Goal: Transaction & Acquisition: Purchase product/service

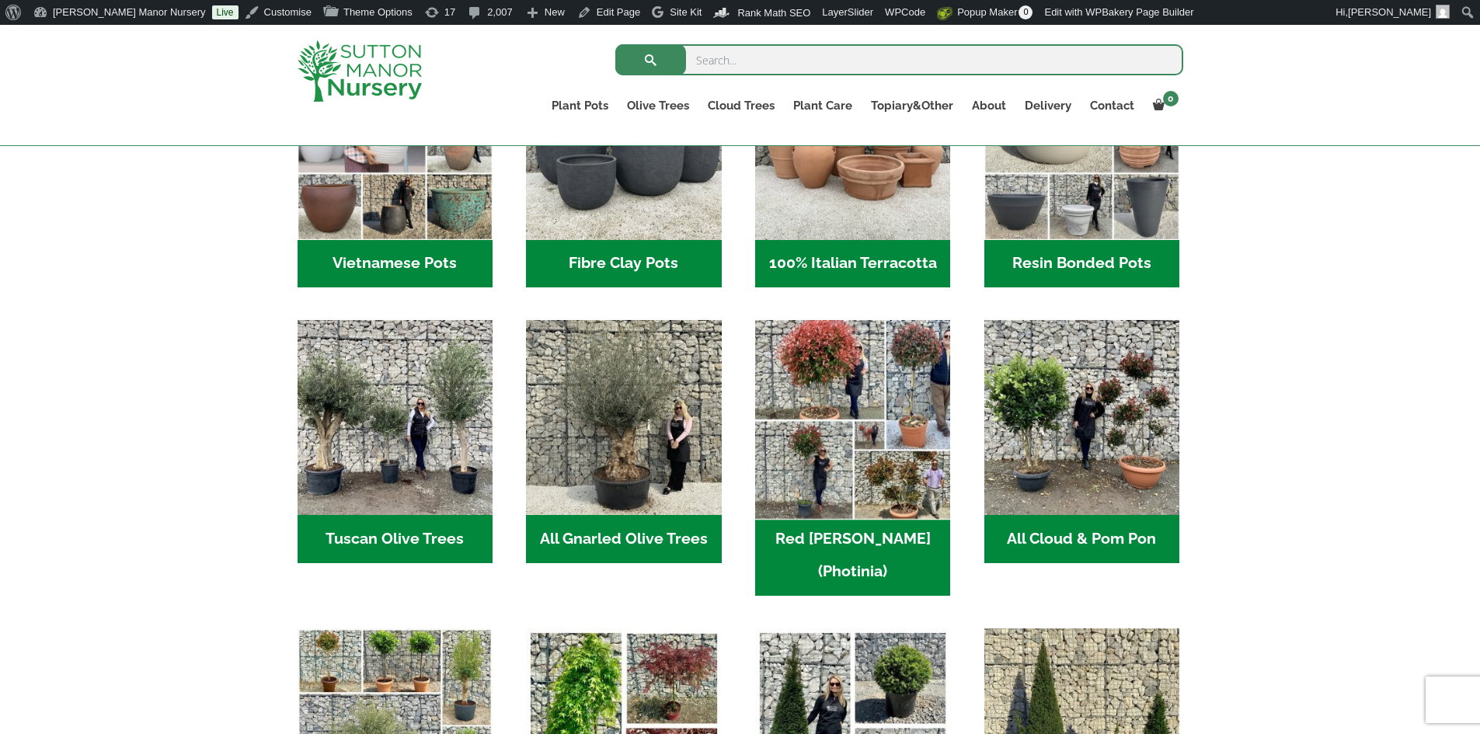
scroll to position [1010, 0]
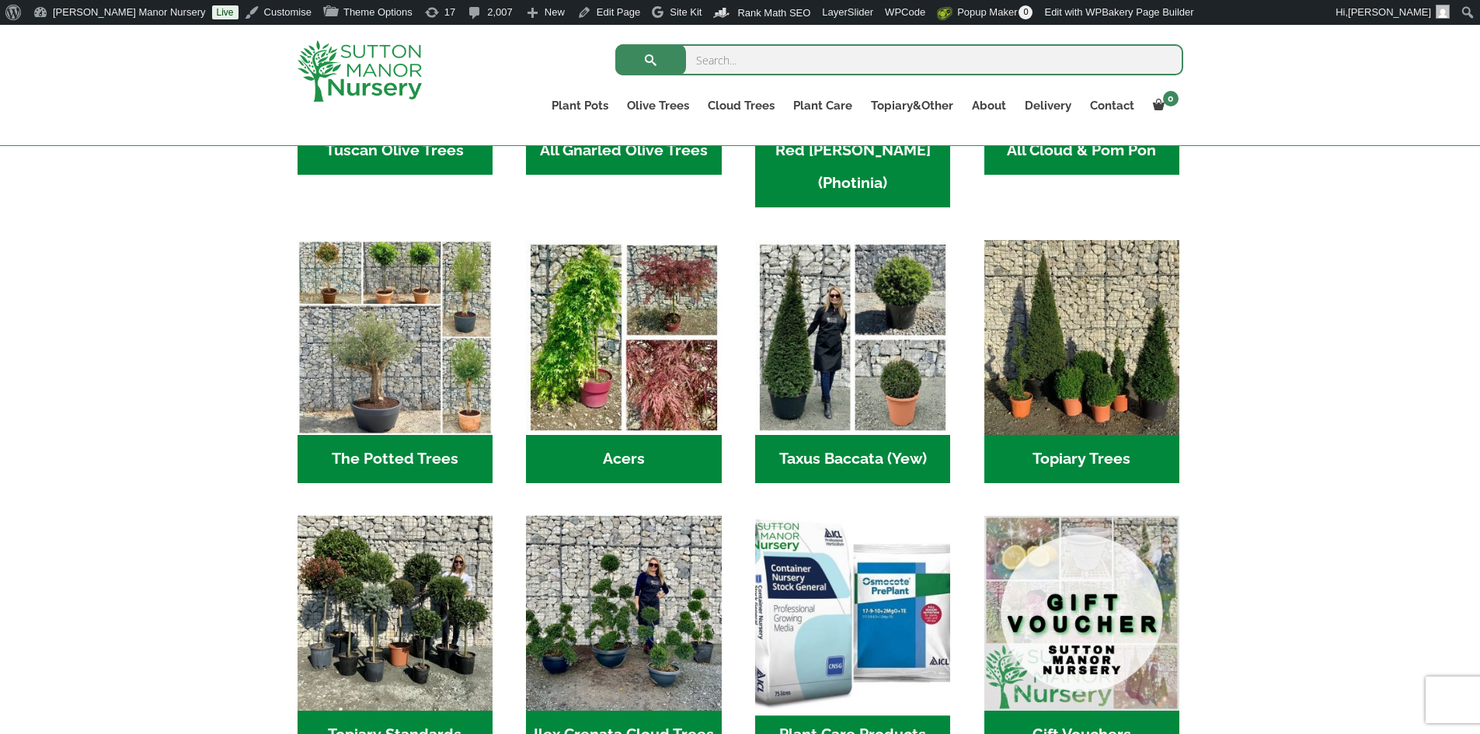
click at [845, 613] on img "Visit product category Plant Care Products" at bounding box center [852, 612] width 205 height 205
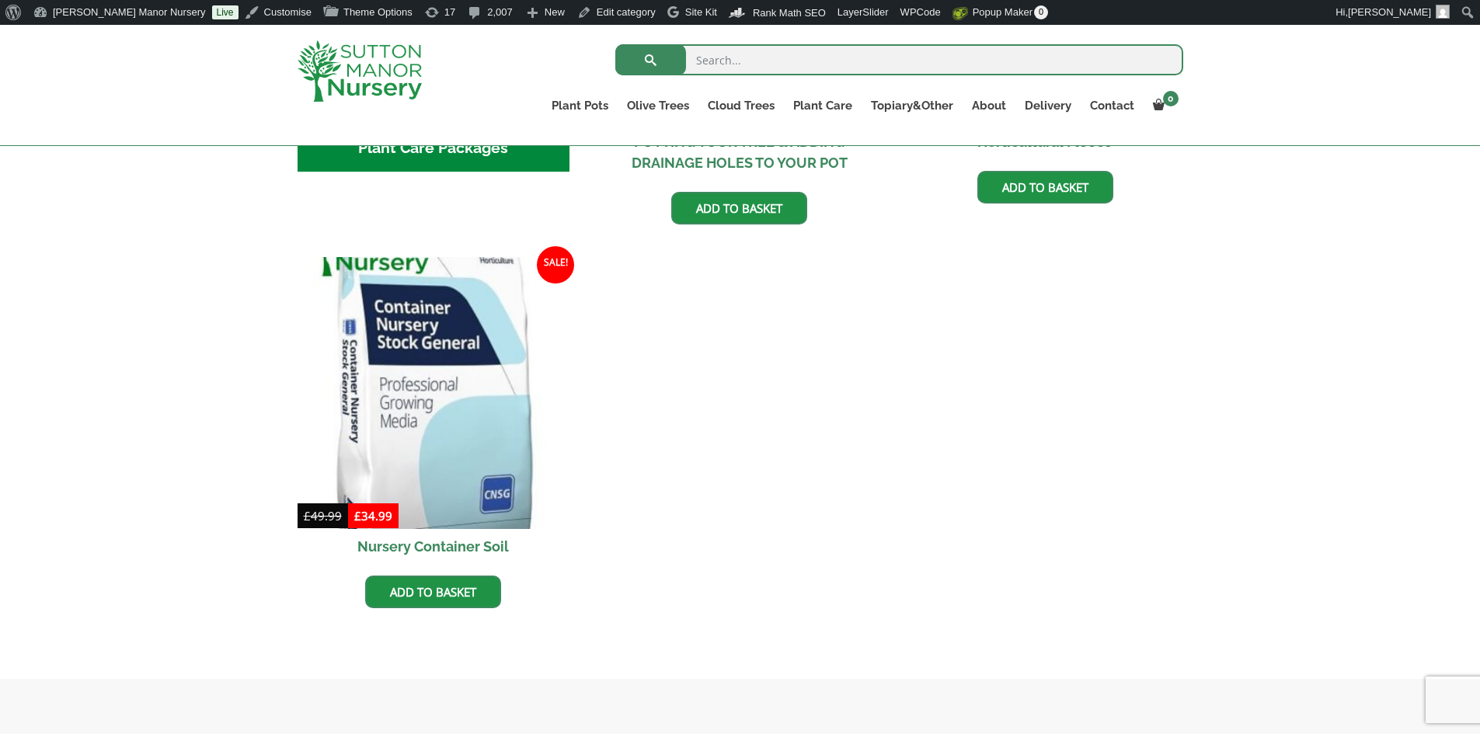
scroll to position [777, 0]
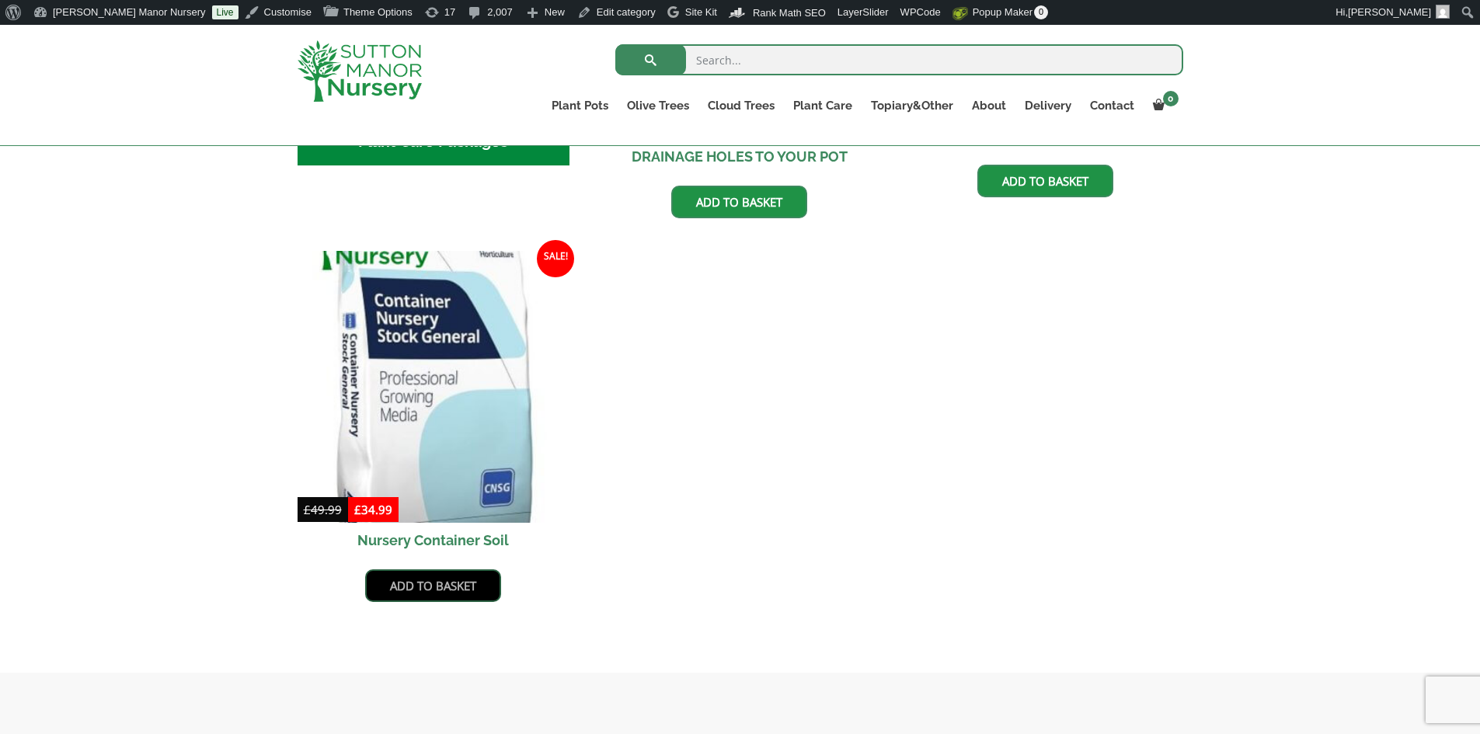
click at [439, 584] on link "Add to basket" at bounding box center [433, 585] width 136 height 33
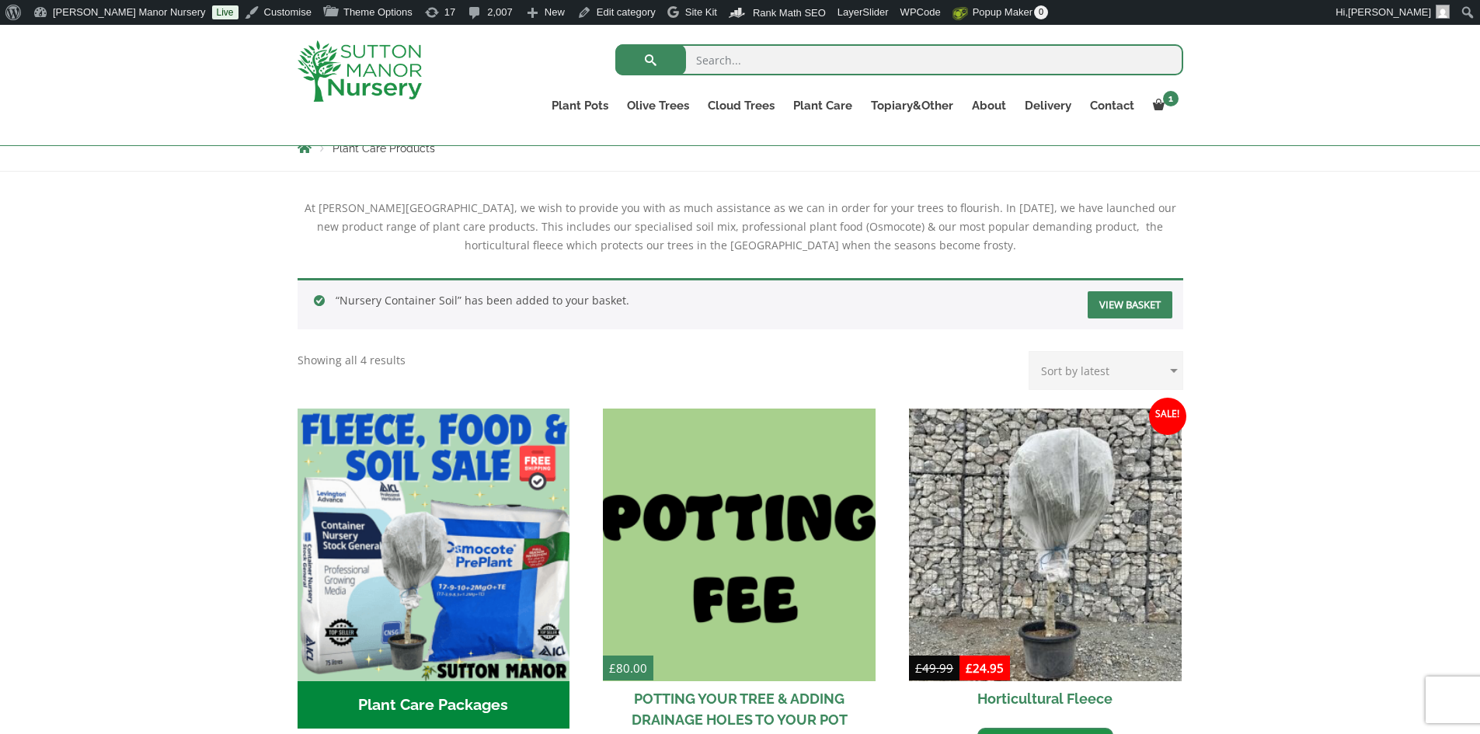
scroll to position [388, 0]
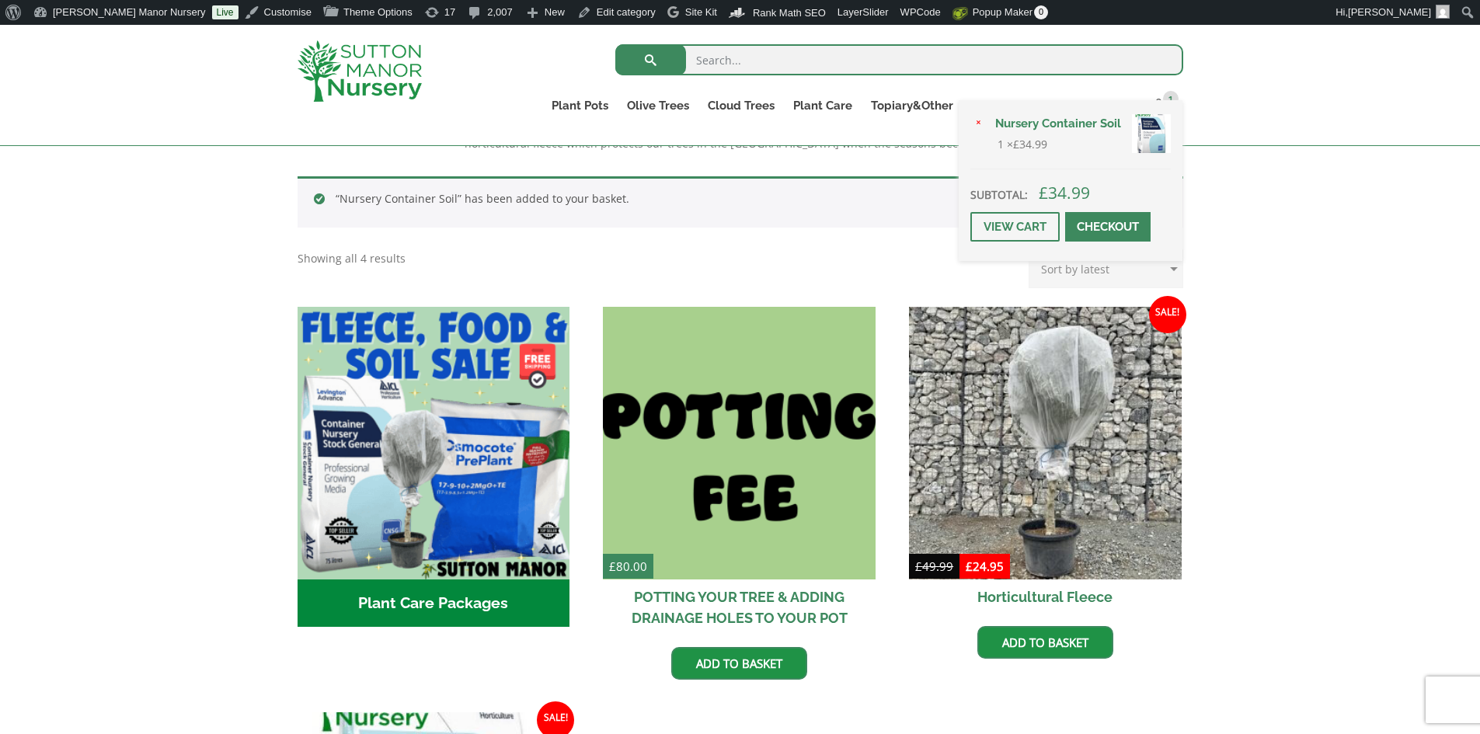
click at [1108, 227] on span at bounding box center [1108, 227] width 0 height 0
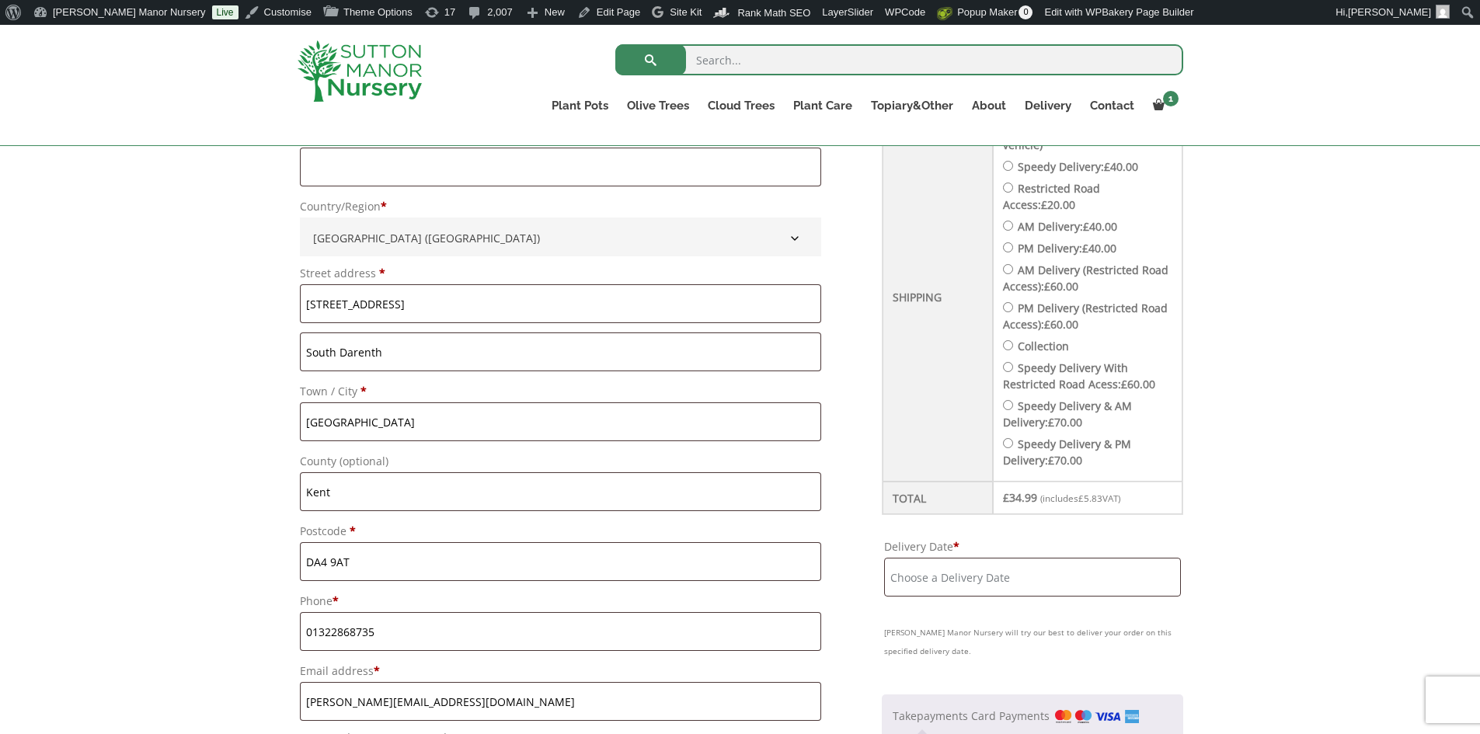
scroll to position [621, 0]
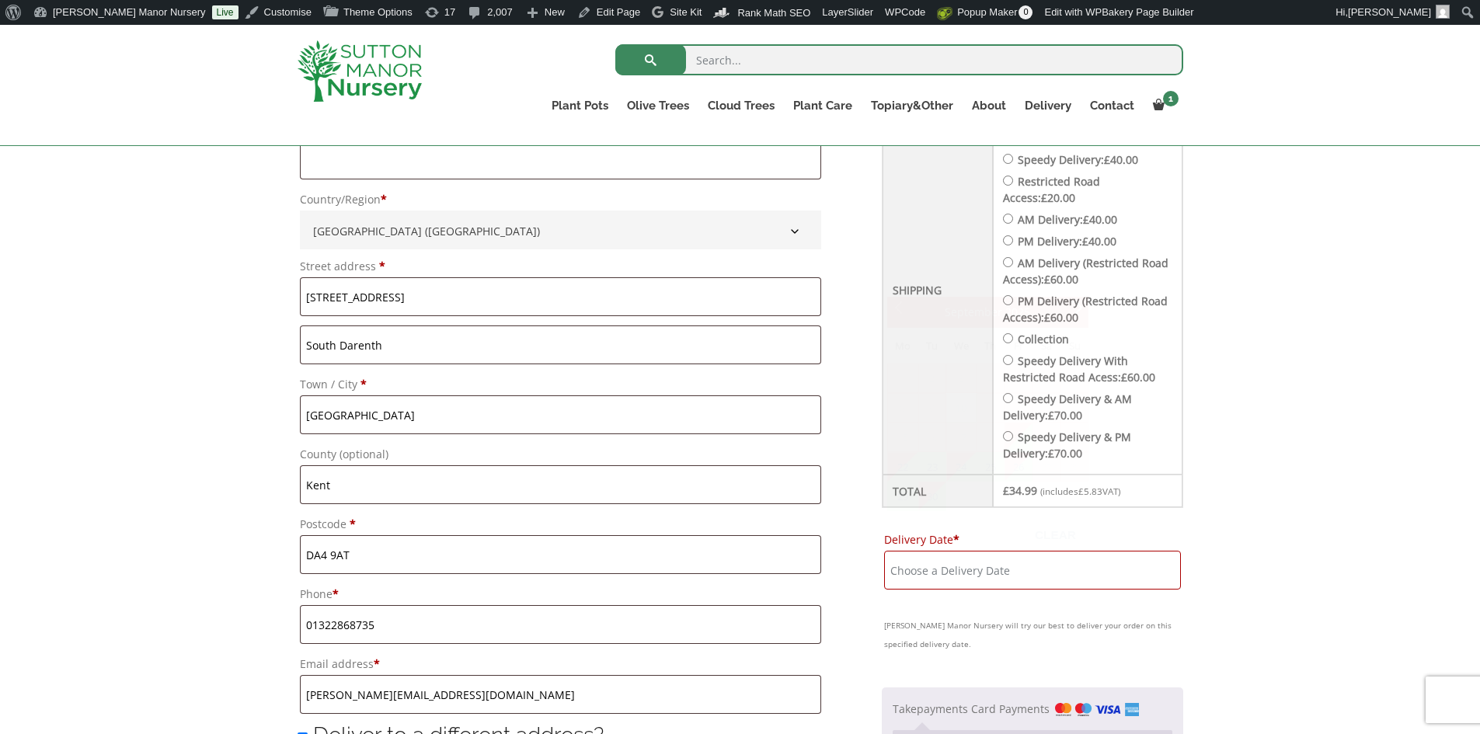
click at [1066, 579] on input "Delivery Date *" at bounding box center [1032, 570] width 296 height 39
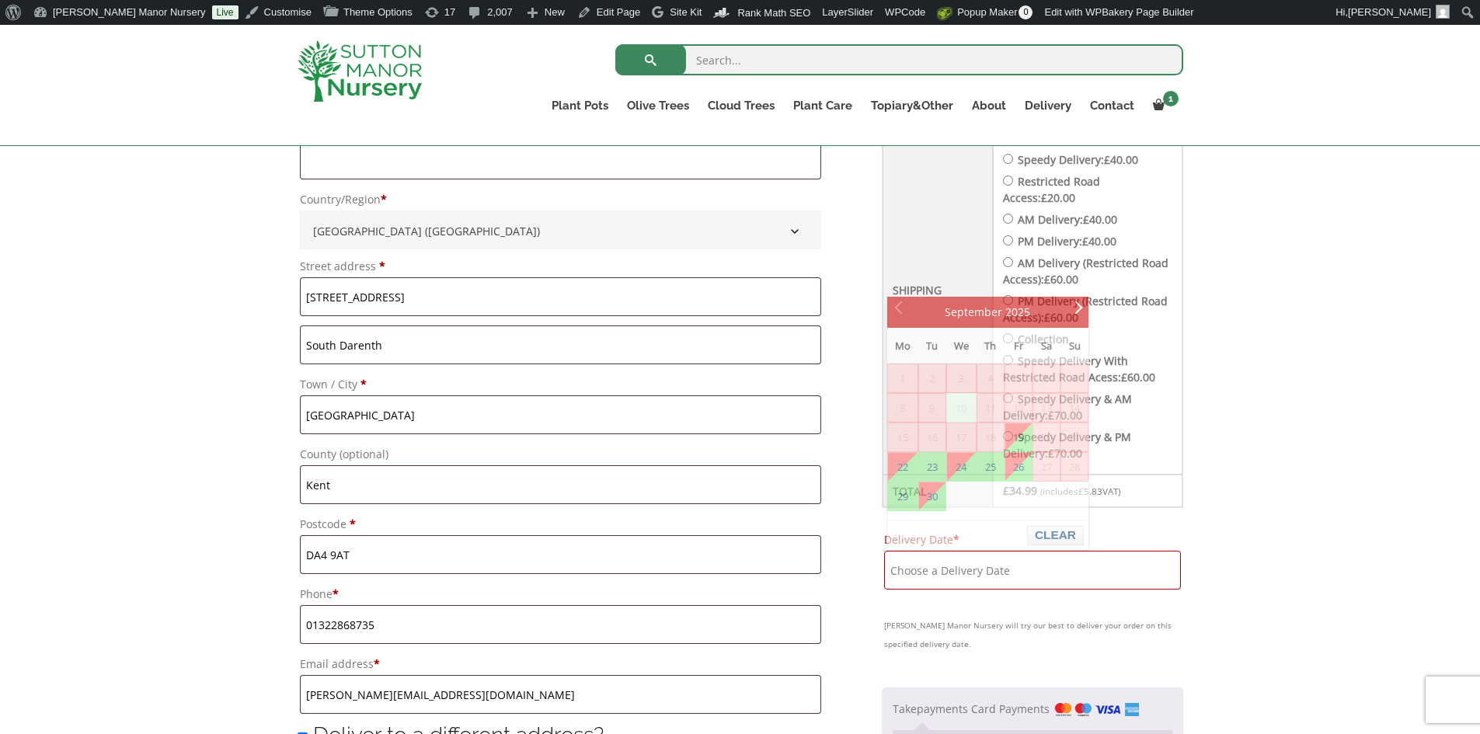
click at [1008, 159] on input "Speedy Delivery: £ 40.00" at bounding box center [1008, 159] width 10 height 10
radio input "true"
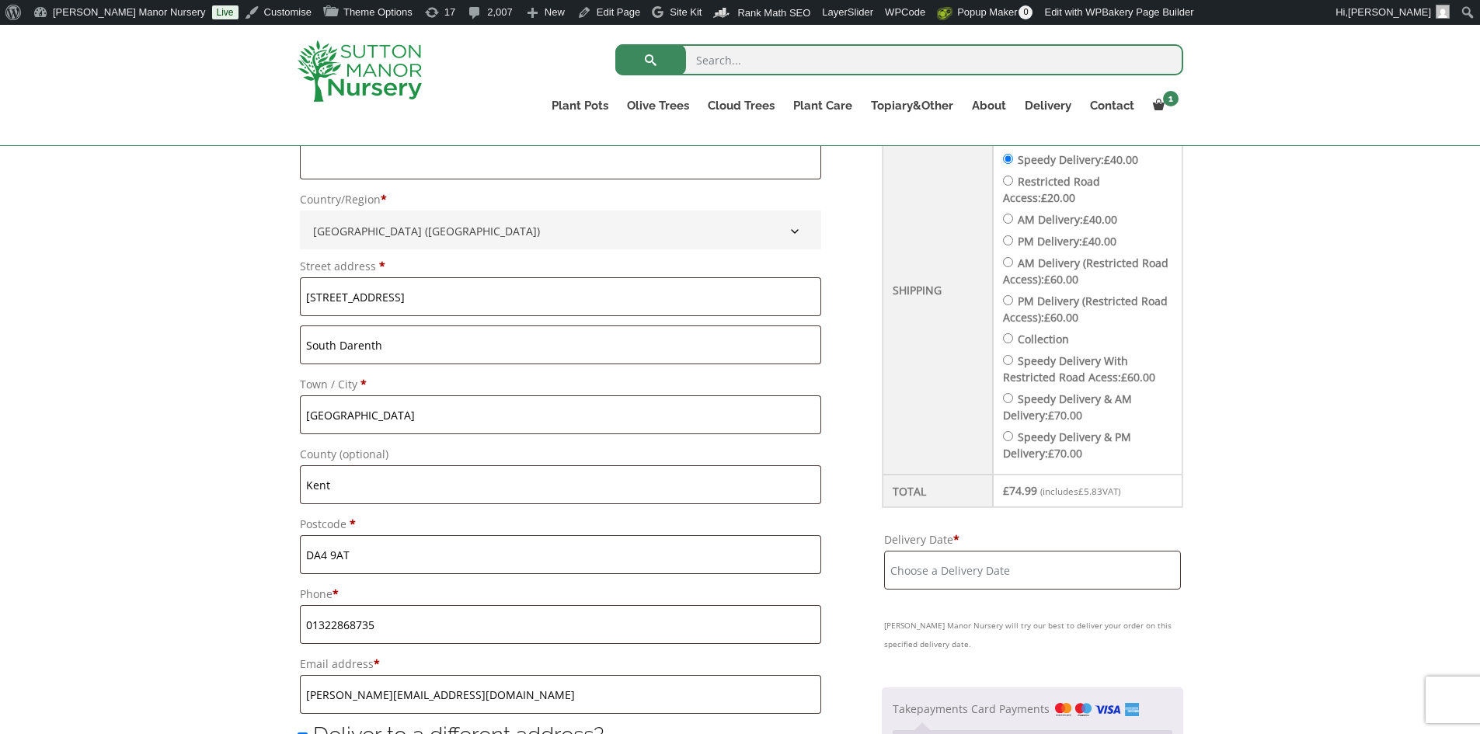
click at [955, 562] on input "Delivery Date *" at bounding box center [1032, 570] width 296 height 39
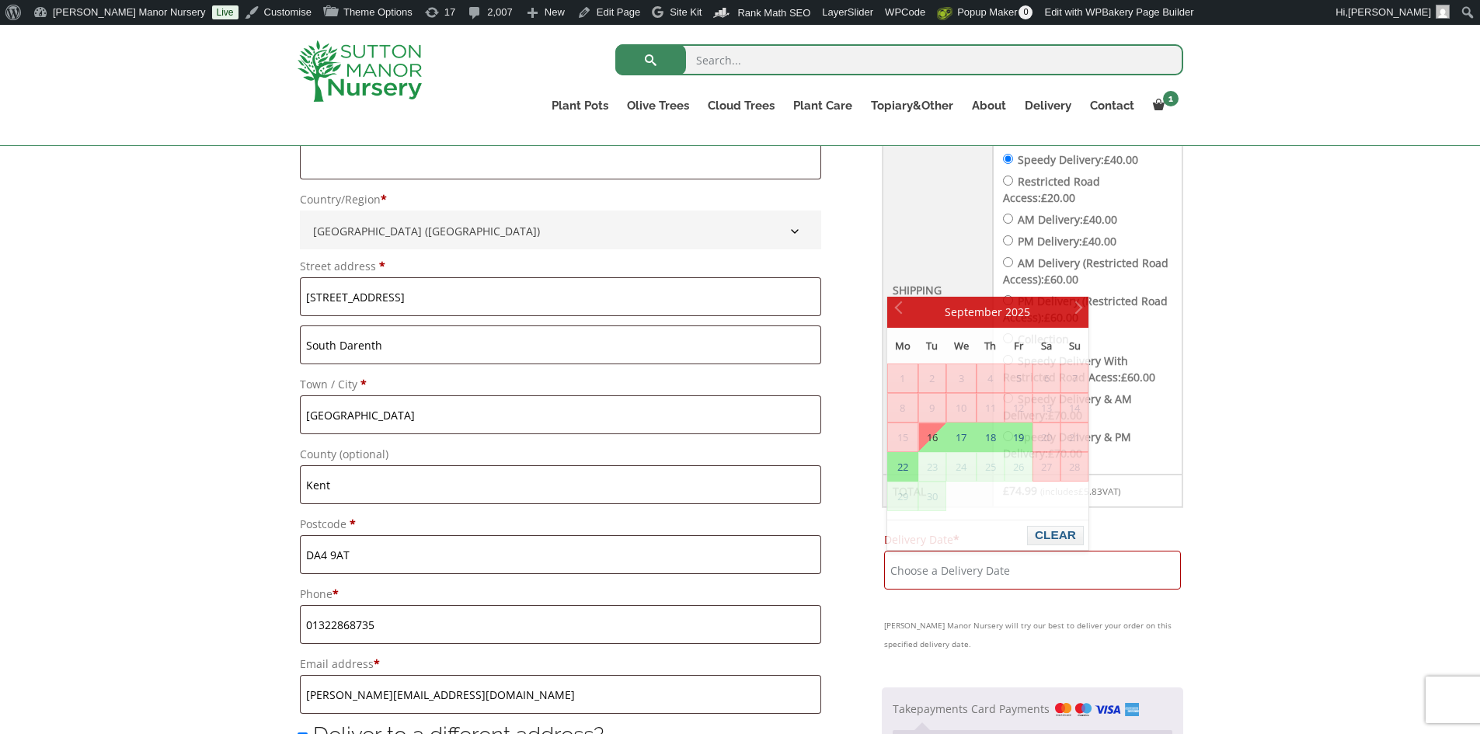
click at [1385, 532] on div "Have a coupon? Click here to enter your code Apply coupon Billing details First…" at bounding box center [740, 667] width 1480 height 1661
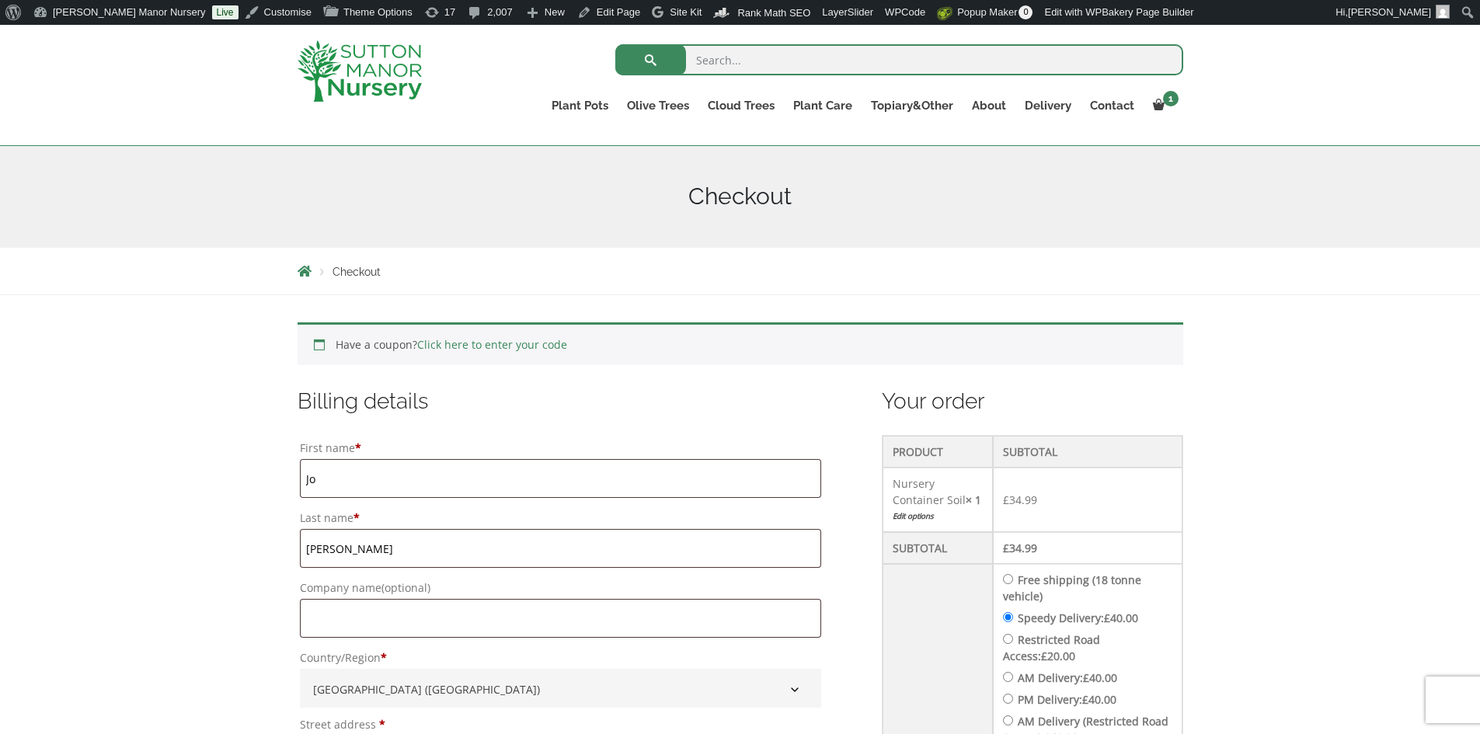
scroll to position [78, 0]
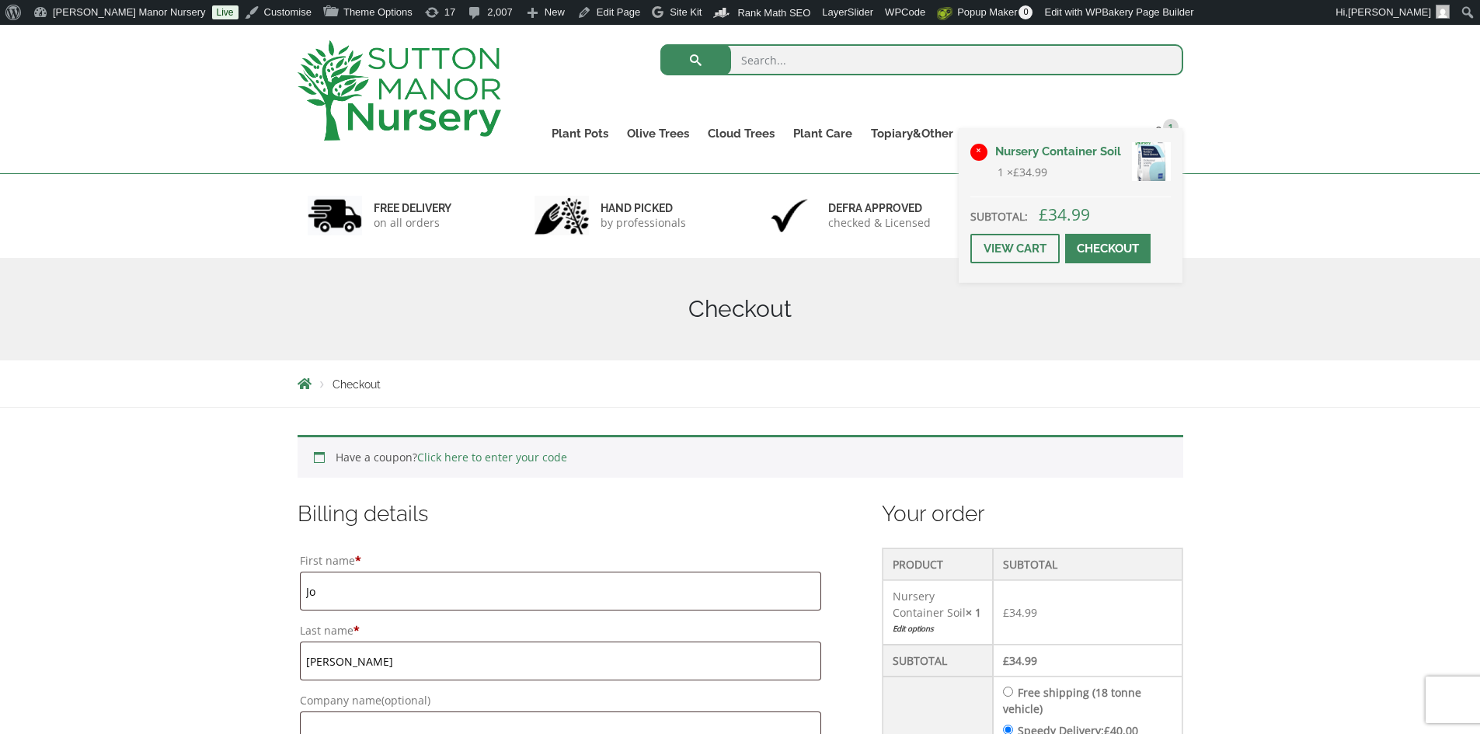
click at [979, 149] on link "×" at bounding box center [978, 152] width 17 height 17
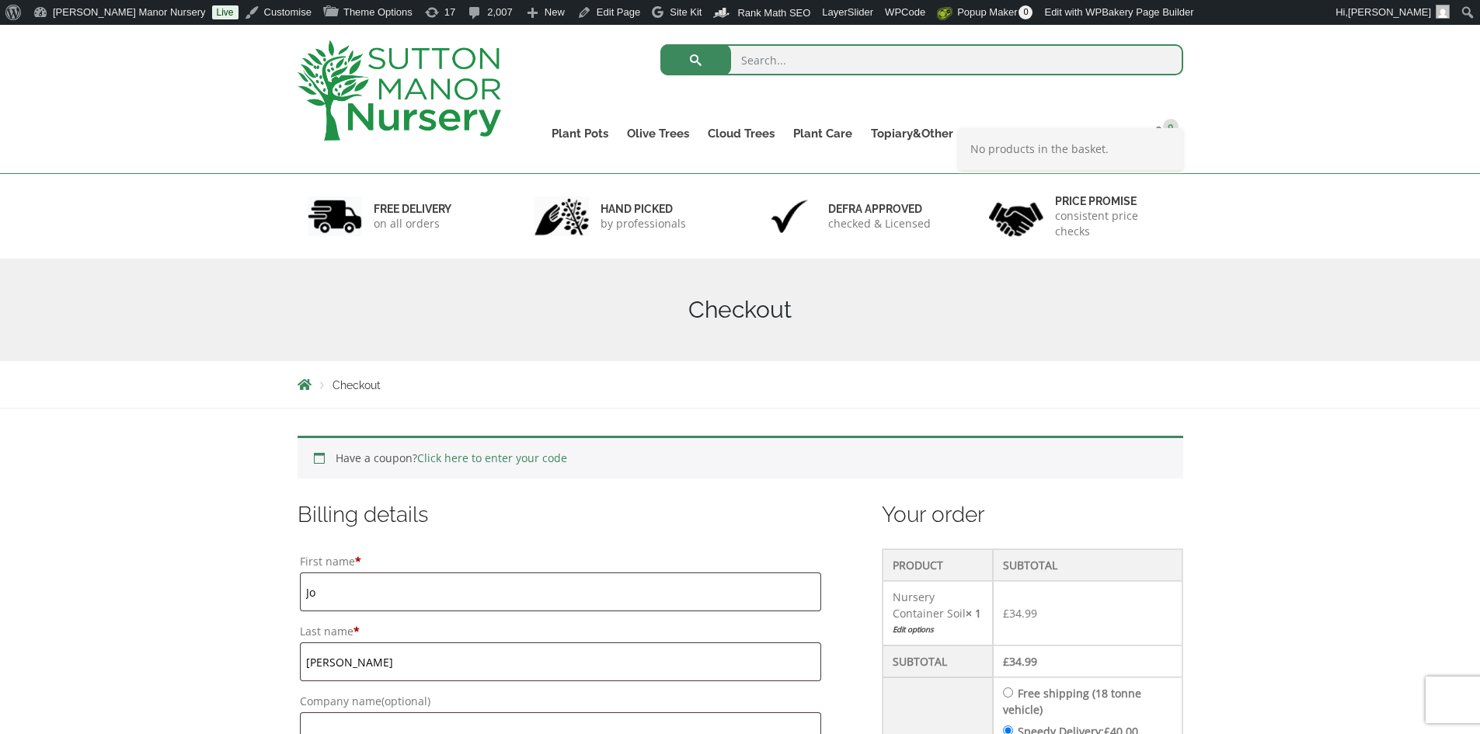
click at [446, 85] on img at bounding box center [400, 90] width 204 height 100
